Goal: Find specific page/section: Find specific page/section

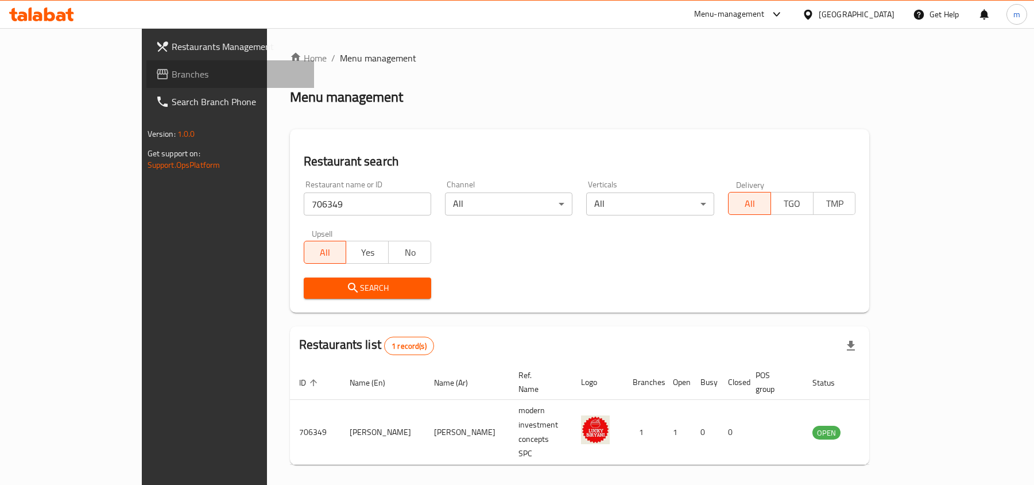
click at [172, 68] on span "Branches" at bounding box center [239, 74] width 134 height 14
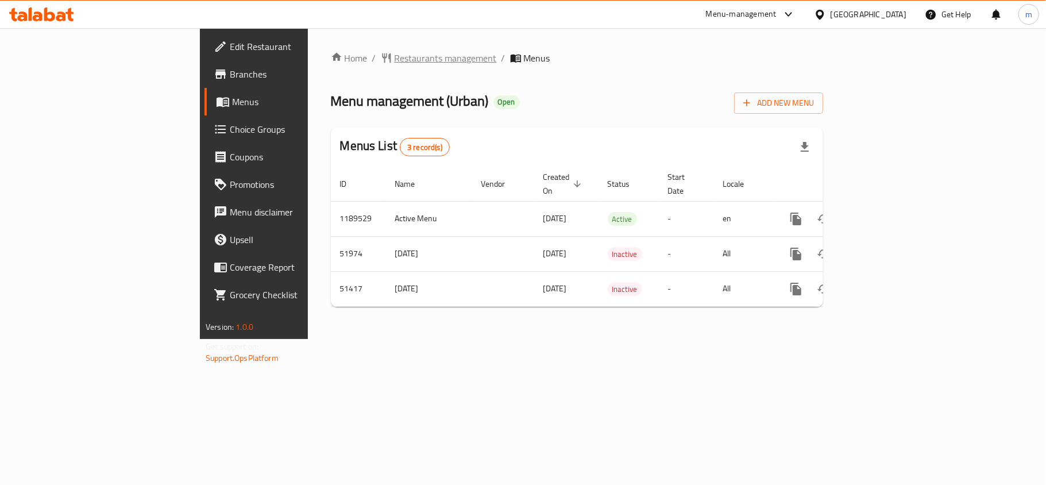
click at [394, 56] on span "Restaurants management" at bounding box center [445, 58] width 102 height 14
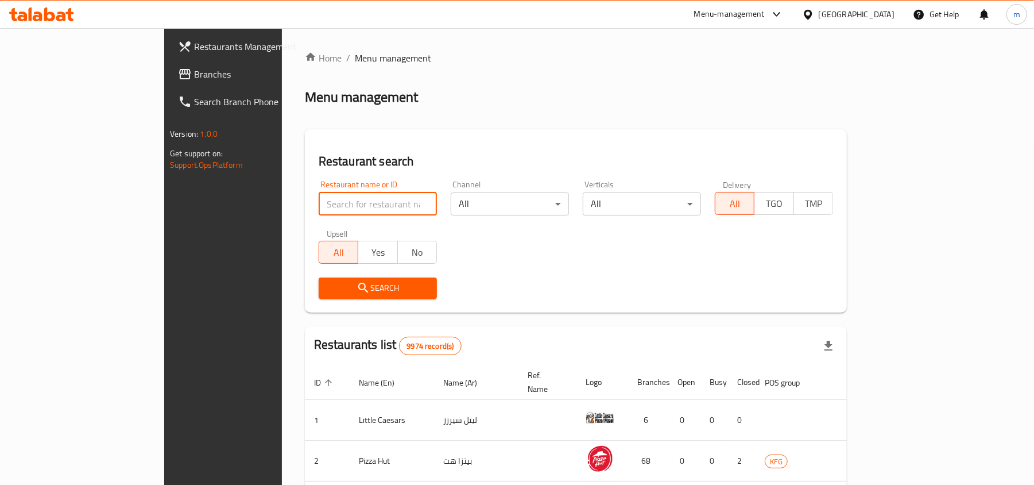
click at [319, 206] on input "search" at bounding box center [378, 203] width 118 height 23
paste input "15908"
type input "15908"
click button "Search" at bounding box center [378, 287] width 118 height 21
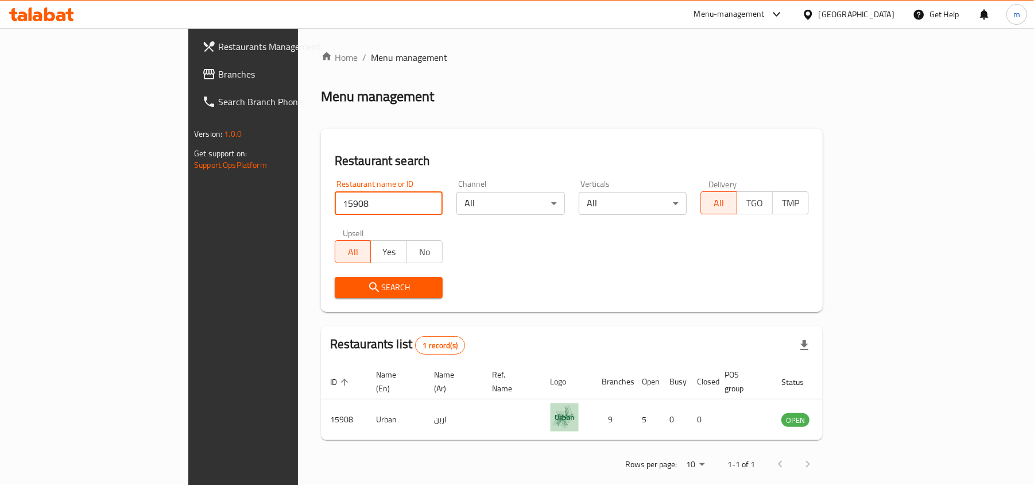
scroll to position [6, 0]
